Goal: Share content: Share content

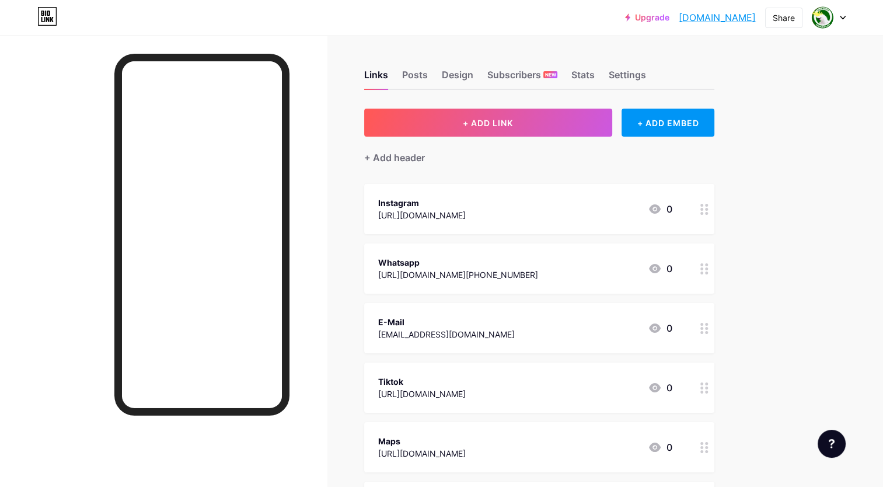
drag, startPoint x: 671, startPoint y: 19, endPoint x: 785, endPoint y: 236, distance: 244.4
click at [786, 239] on div "Upgrade tamansatwacikem... [DOMAIN_NAME] Share Switch accounts [GEOGRAPHIC_DATA…" at bounding box center [441, 386] width 883 height 773
click at [679, 22] on link "[DOMAIN_NAME]" at bounding box center [717, 18] width 77 height 14
click at [785, 13] on div "Share" at bounding box center [784, 18] width 22 height 12
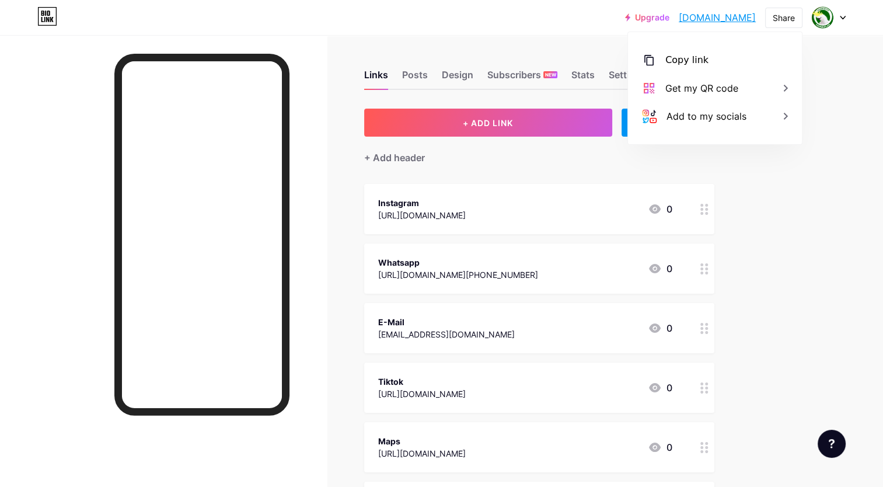
click at [818, 191] on div "Upgrade tamansatwacikem... [DOMAIN_NAME] Share Copy link [DOMAIN_NAME] Get my Q…" at bounding box center [441, 386] width 883 height 773
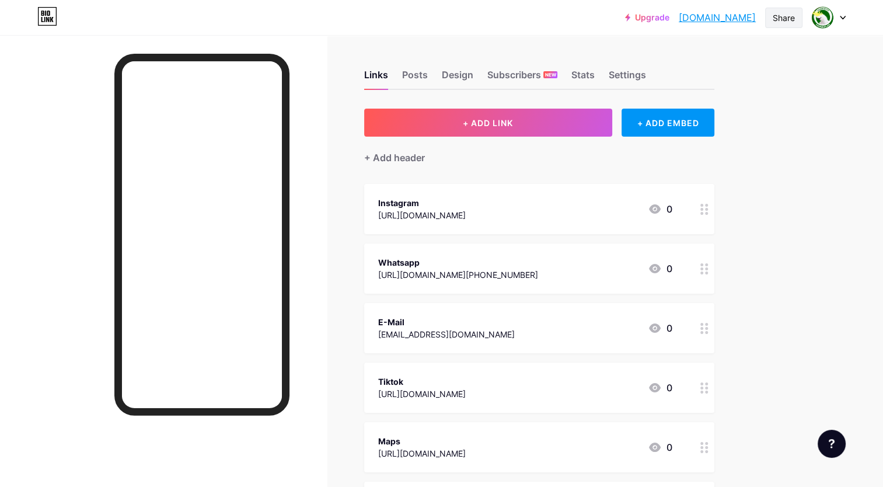
click at [787, 19] on div "Share" at bounding box center [784, 18] width 22 height 12
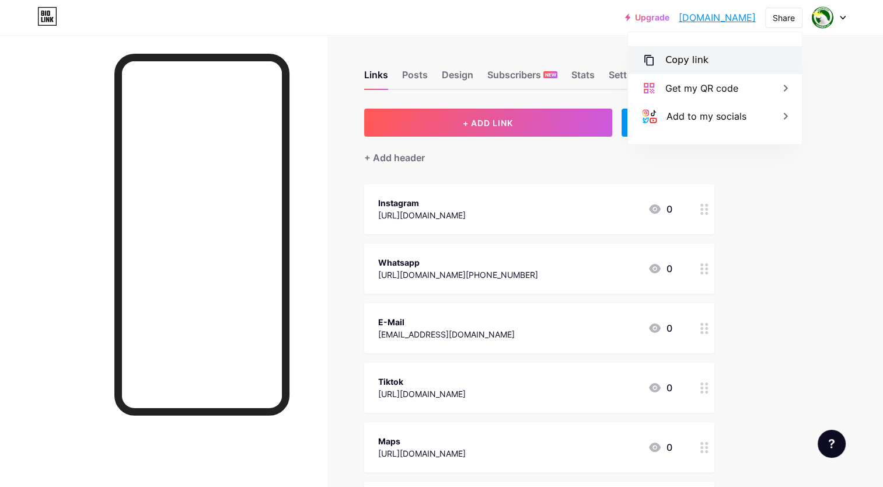
click at [717, 69] on div "Copy link" at bounding box center [715, 60] width 174 height 28
drag, startPoint x: 717, startPoint y: 69, endPoint x: 818, endPoint y: 165, distance: 139.6
click at [834, 228] on div "Upgrade tamansatwacikem... [DOMAIN_NAME] Share Copied [DOMAIN_NAME] Get my QR c…" at bounding box center [441, 386] width 883 height 773
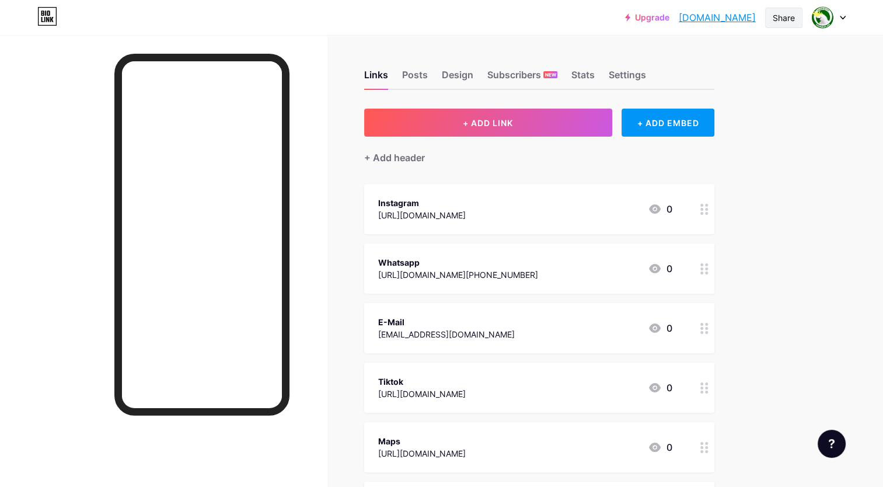
click at [780, 19] on div "Share" at bounding box center [784, 18] width 22 height 12
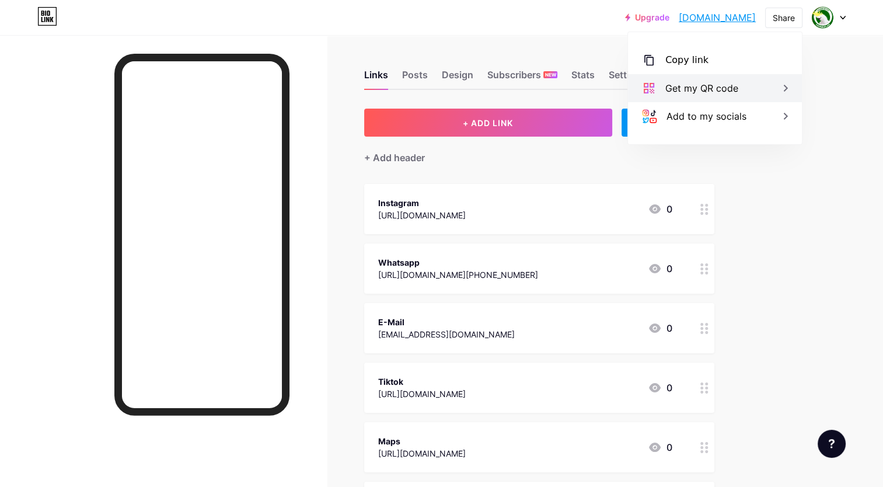
click at [788, 92] on icon at bounding box center [786, 88] width 14 height 14
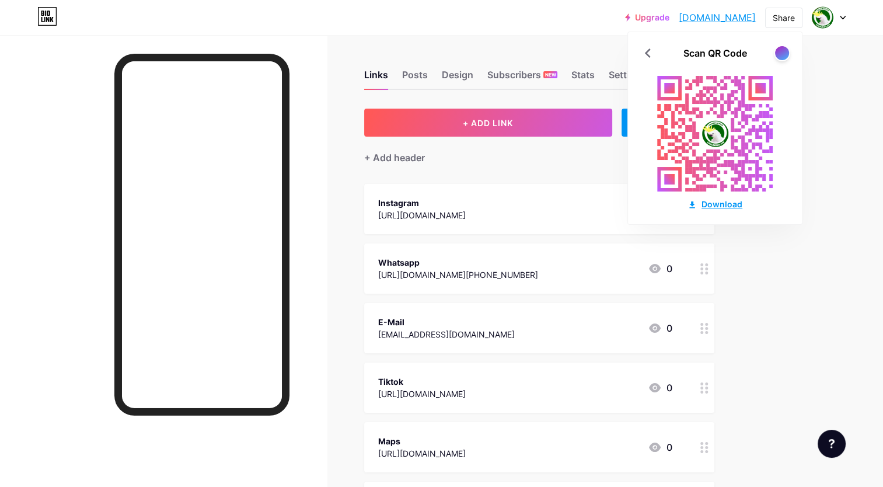
click at [719, 210] on div "Download" at bounding box center [715, 204] width 55 height 12
click at [803, 281] on div "Upgrade tamansatwacikem... [DOMAIN_NAME] Share Scan QR Code Download Switch acc…" at bounding box center [441, 386] width 883 height 773
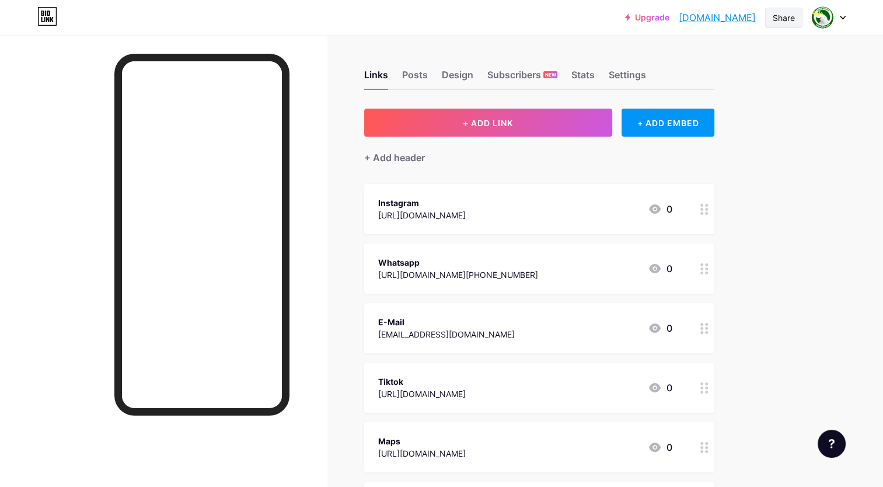
click at [782, 16] on div "Share" at bounding box center [784, 18] width 22 height 12
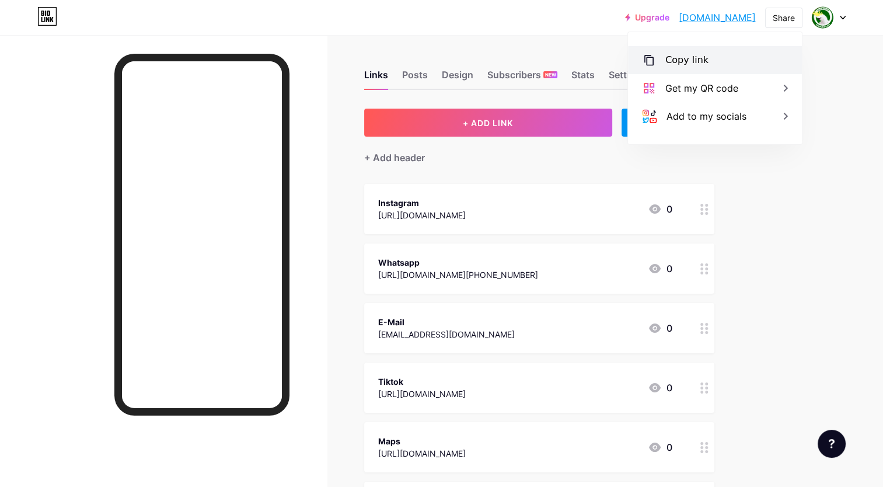
click at [724, 63] on div "Copy link" at bounding box center [715, 60] width 174 height 28
drag, startPoint x: 724, startPoint y: 63, endPoint x: 872, endPoint y: 311, distance: 288.7
click at [872, 311] on div "Upgrade tamansatwacikem... [DOMAIN_NAME] Share Copied [DOMAIN_NAME] Get my QR c…" at bounding box center [441, 386] width 883 height 773
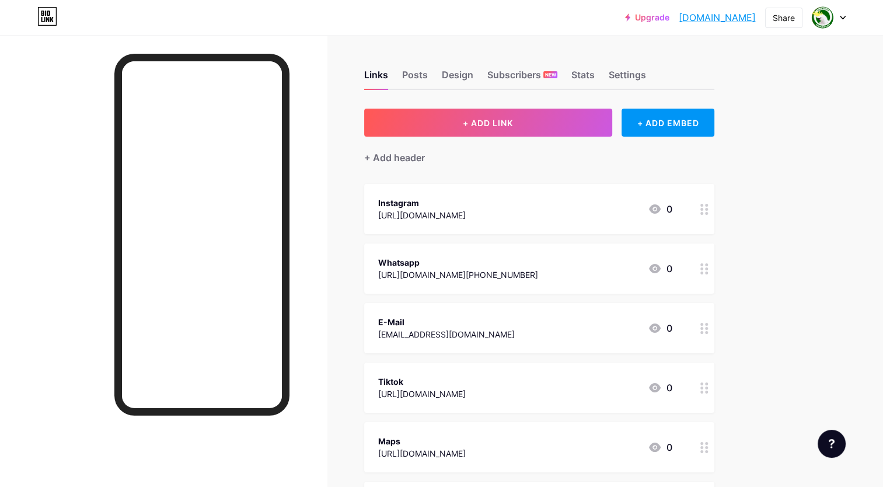
click at [839, 20] on div at bounding box center [829, 17] width 34 height 21
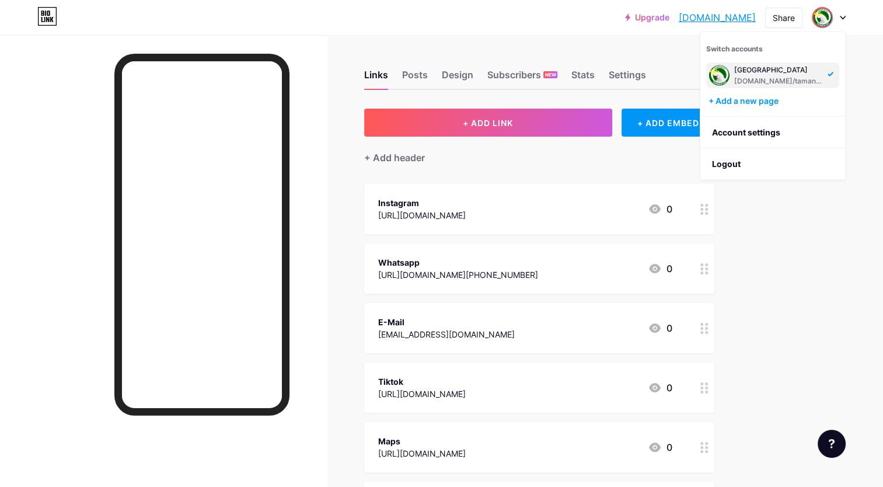
click at [437, 74] on div "Links Posts Design Subscribers NEW Stats Settings" at bounding box center [539, 69] width 350 height 41
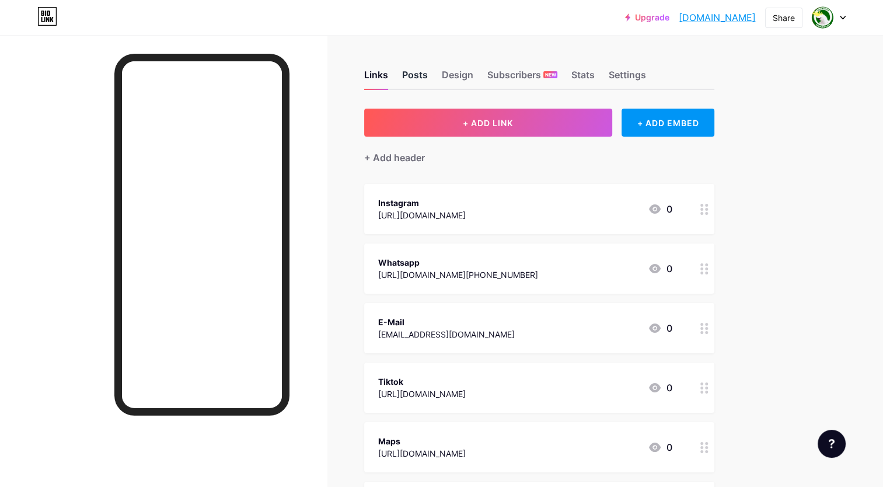
click at [418, 76] on div "Posts" at bounding box center [415, 78] width 26 height 21
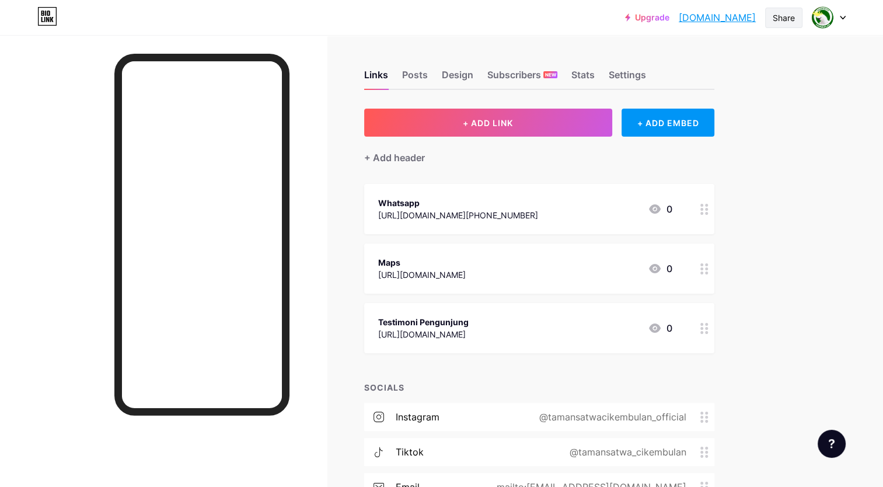
click at [780, 15] on div "Share" at bounding box center [784, 18] width 22 height 12
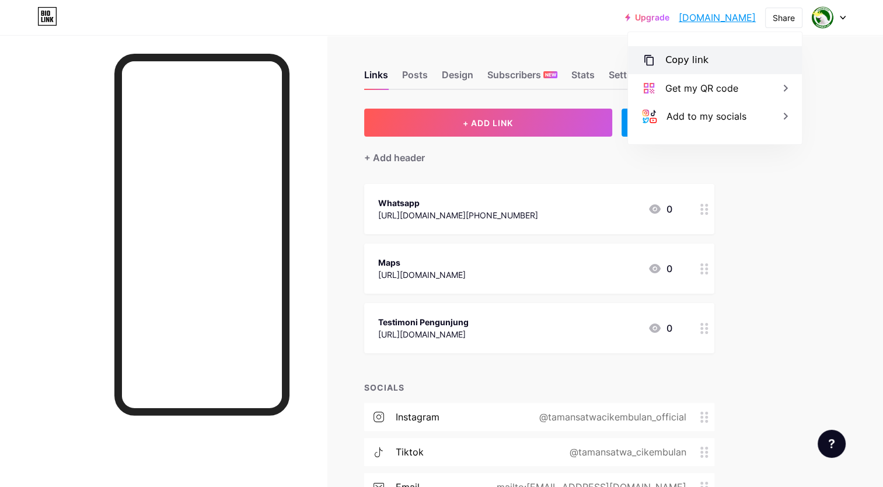
click at [738, 64] on div "Copy link" at bounding box center [715, 60] width 174 height 28
click at [802, 245] on div "Upgrade tamansatwacikem... [DOMAIN_NAME] Share Copy link [DOMAIN_NAME] Get my Q…" at bounding box center [441, 297] width 883 height 594
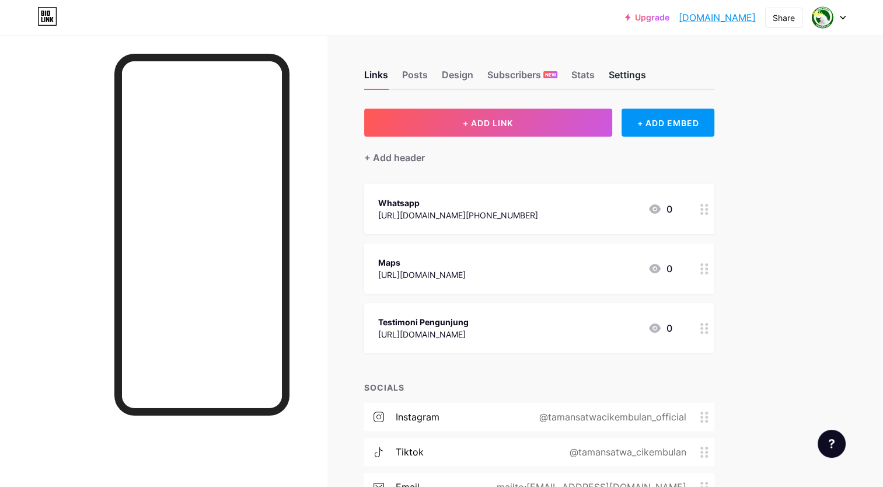
click at [630, 81] on div "Settings" at bounding box center [627, 78] width 37 height 21
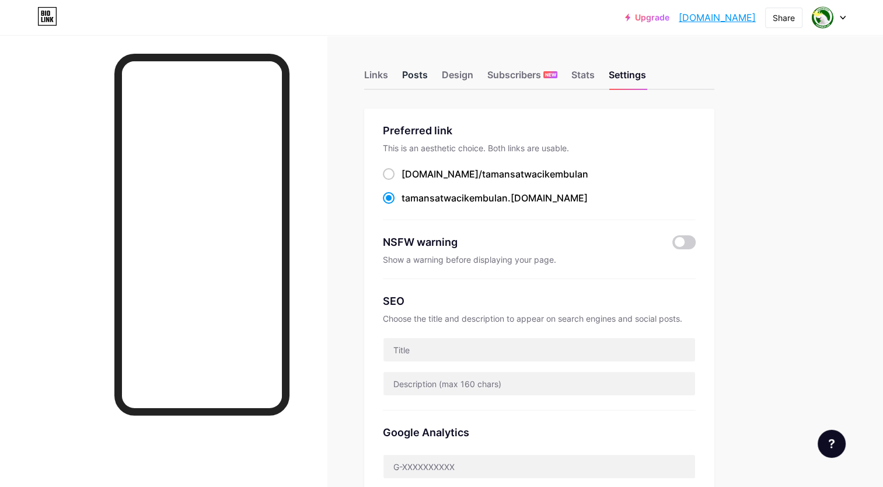
click at [417, 79] on div "Posts" at bounding box center [415, 78] width 26 height 21
click at [451, 73] on div "Design" at bounding box center [458, 78] width 32 height 21
drag, startPoint x: 451, startPoint y: 73, endPoint x: 397, endPoint y: 77, distance: 54.4
click at [397, 77] on div "Links Posts Design Subscribers NEW Stats Settings" at bounding box center [539, 69] width 350 height 41
click at [375, 76] on div "Links" at bounding box center [376, 78] width 24 height 21
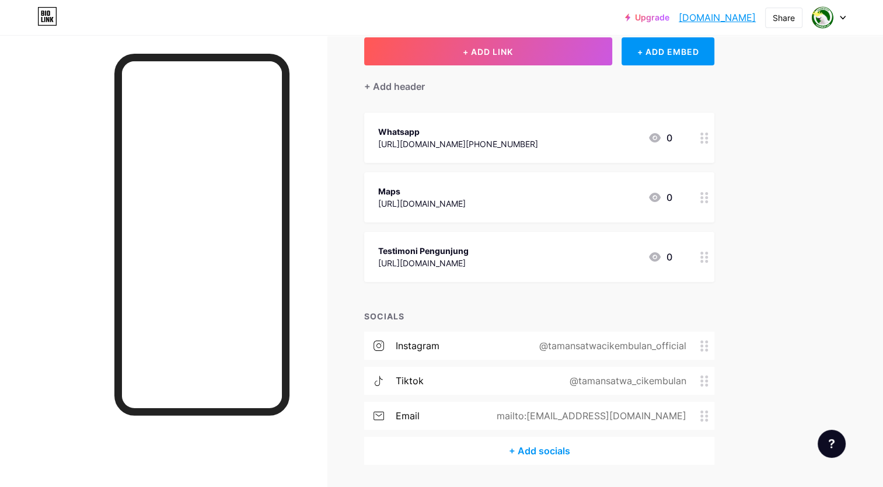
scroll to position [106, 0]
